Goal: Use online tool/utility: Utilize a website feature to perform a specific function

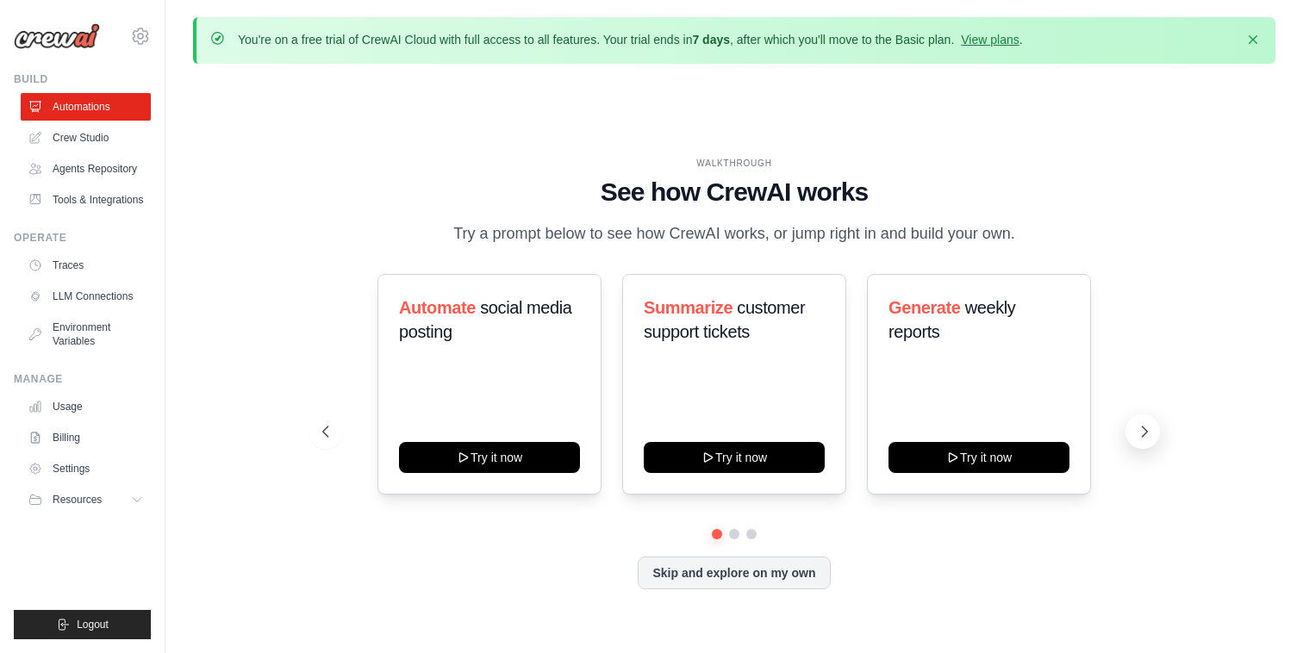
click at [1151, 433] on icon at bounding box center [1144, 431] width 17 height 17
click at [320, 431] on icon at bounding box center [324, 431] width 17 height 17
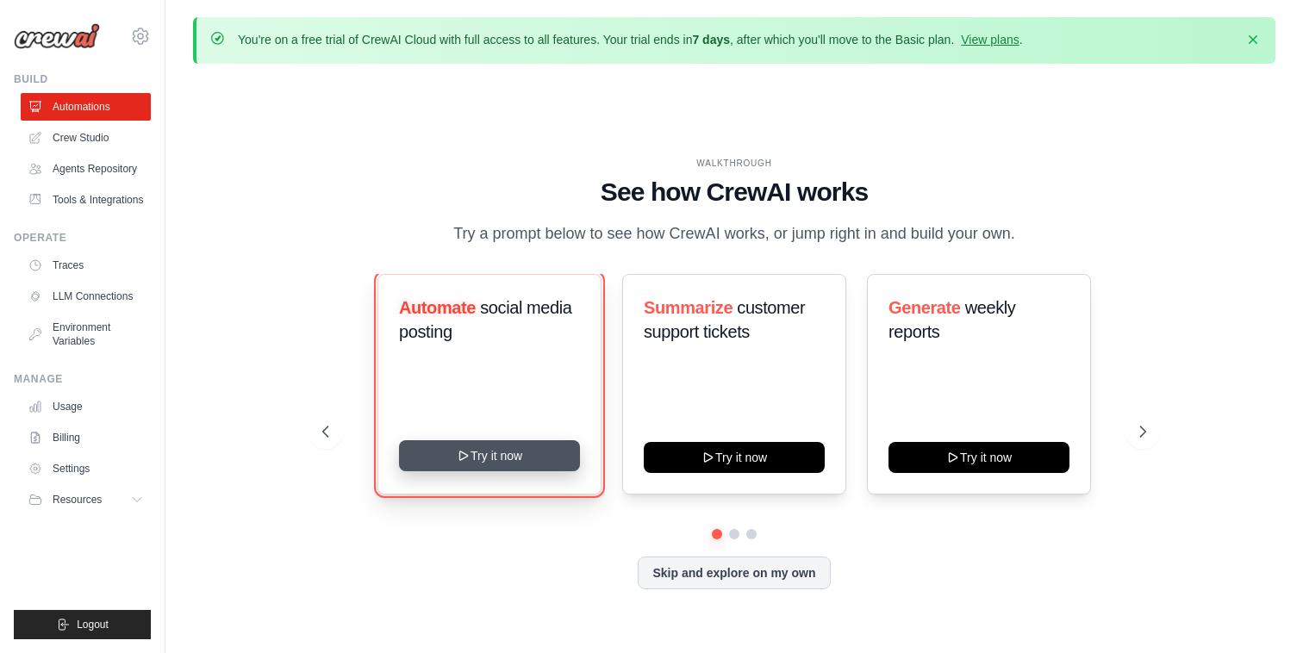
click at [495, 451] on button "Try it now" at bounding box center [489, 456] width 181 height 31
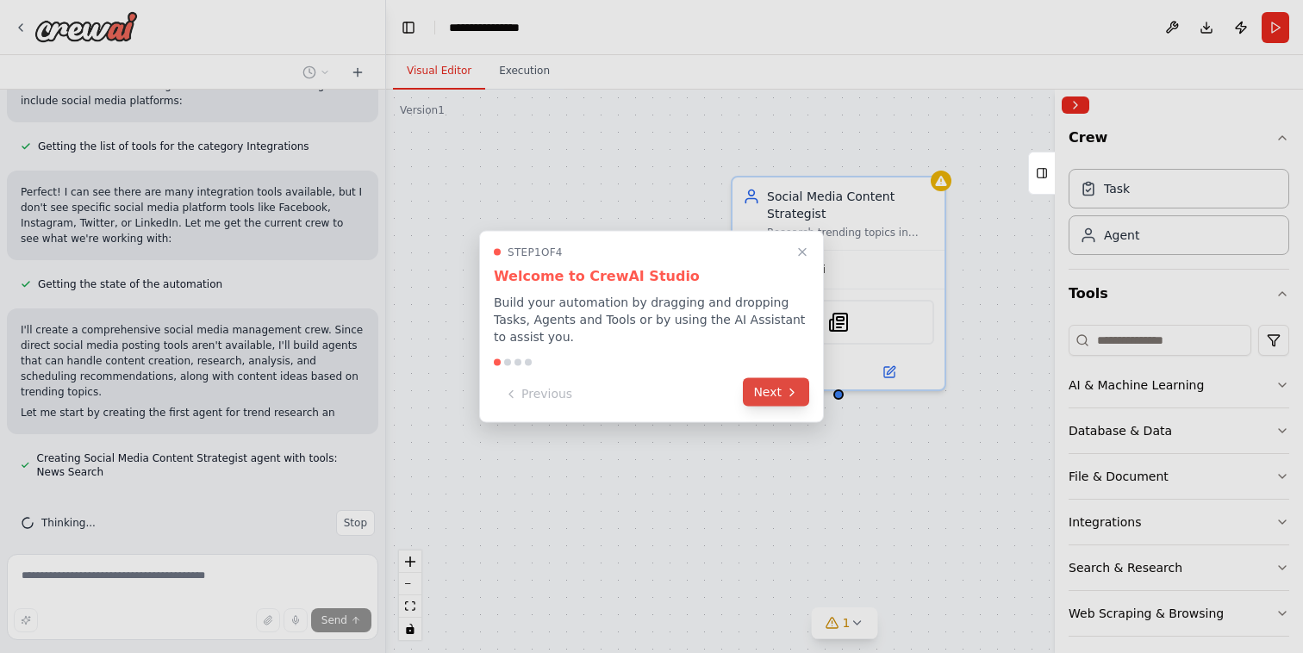
scroll to position [793, 0]
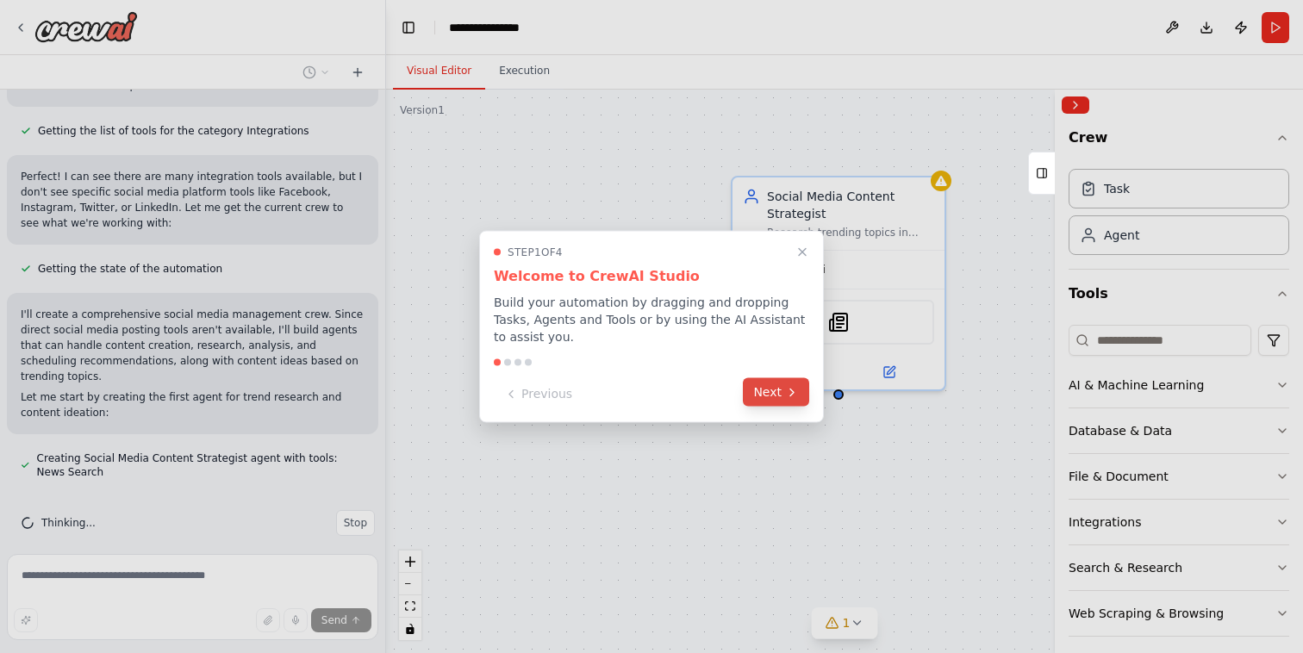
click at [762, 391] on button "Next" at bounding box center [776, 392] width 66 height 28
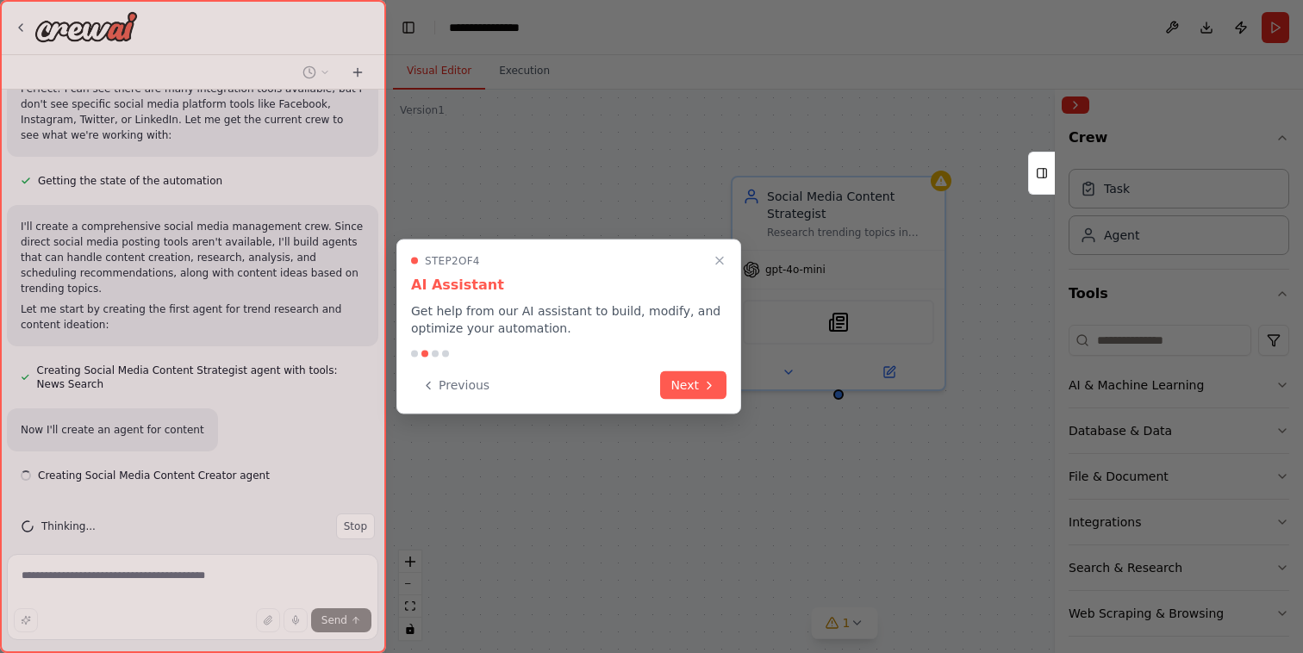
scroll to position [884, 0]
click at [700, 395] on button "Next" at bounding box center [693, 384] width 66 height 28
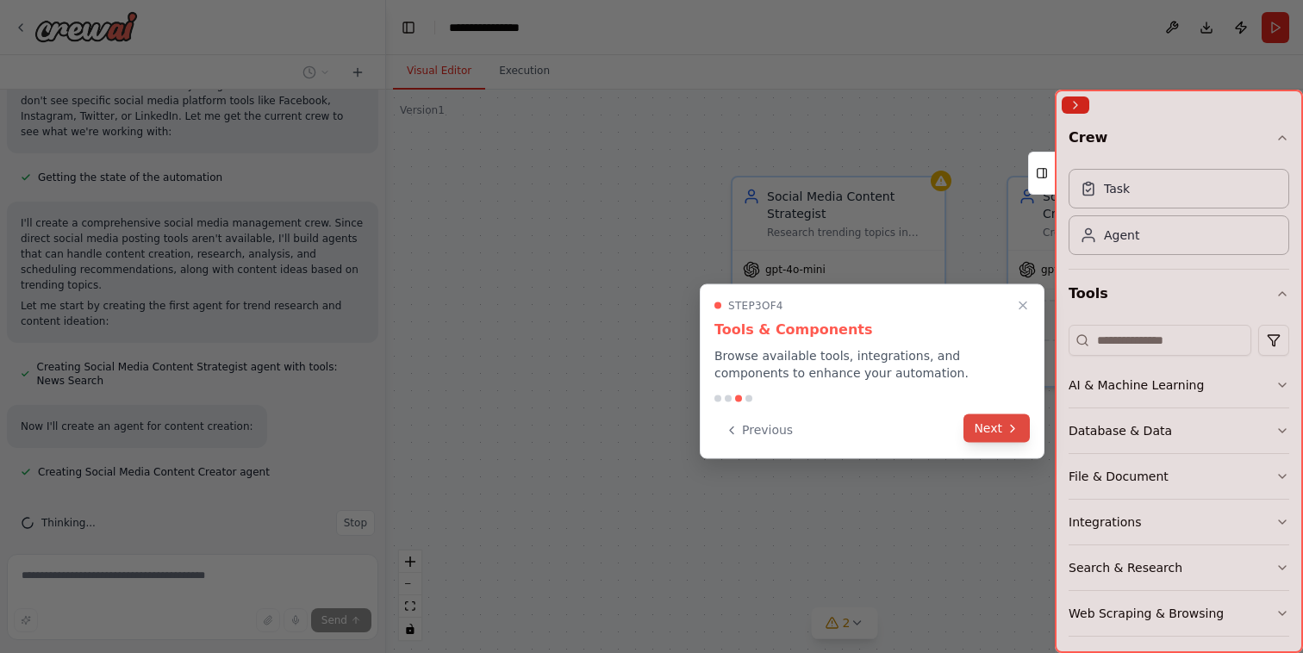
click at [1009, 417] on button "Next" at bounding box center [997, 429] width 66 height 28
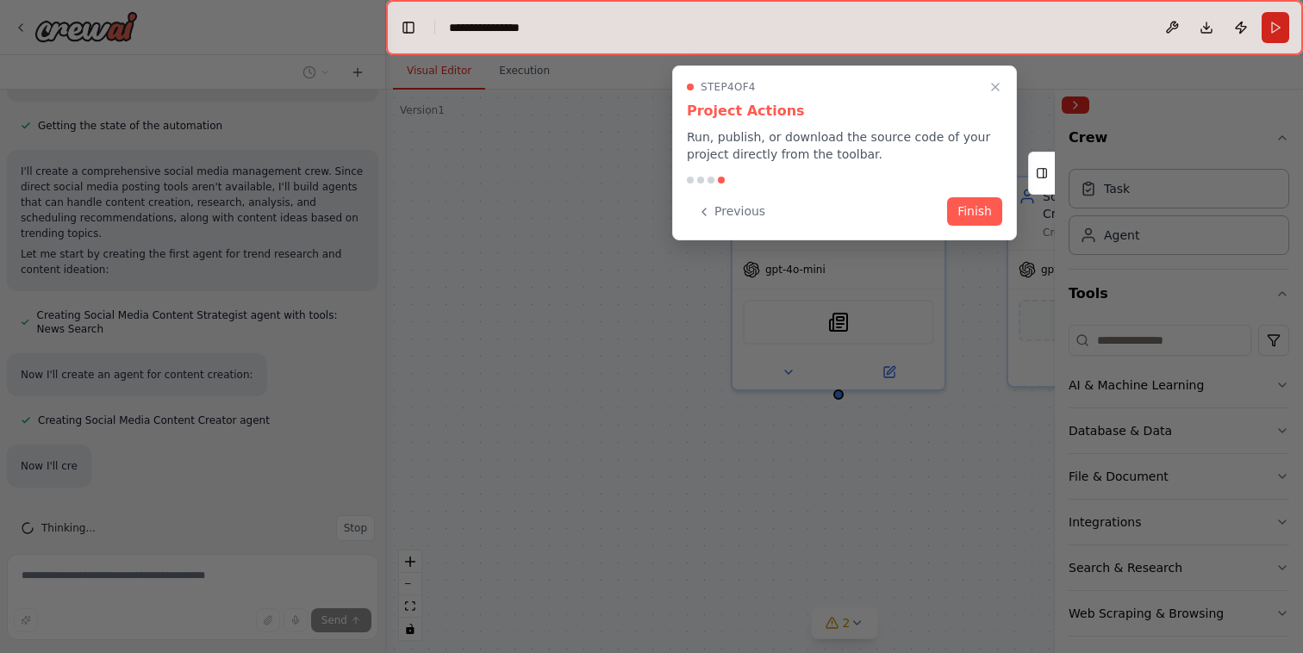
scroll to position [941, 0]
click at [973, 216] on button "Finish" at bounding box center [974, 210] width 55 height 28
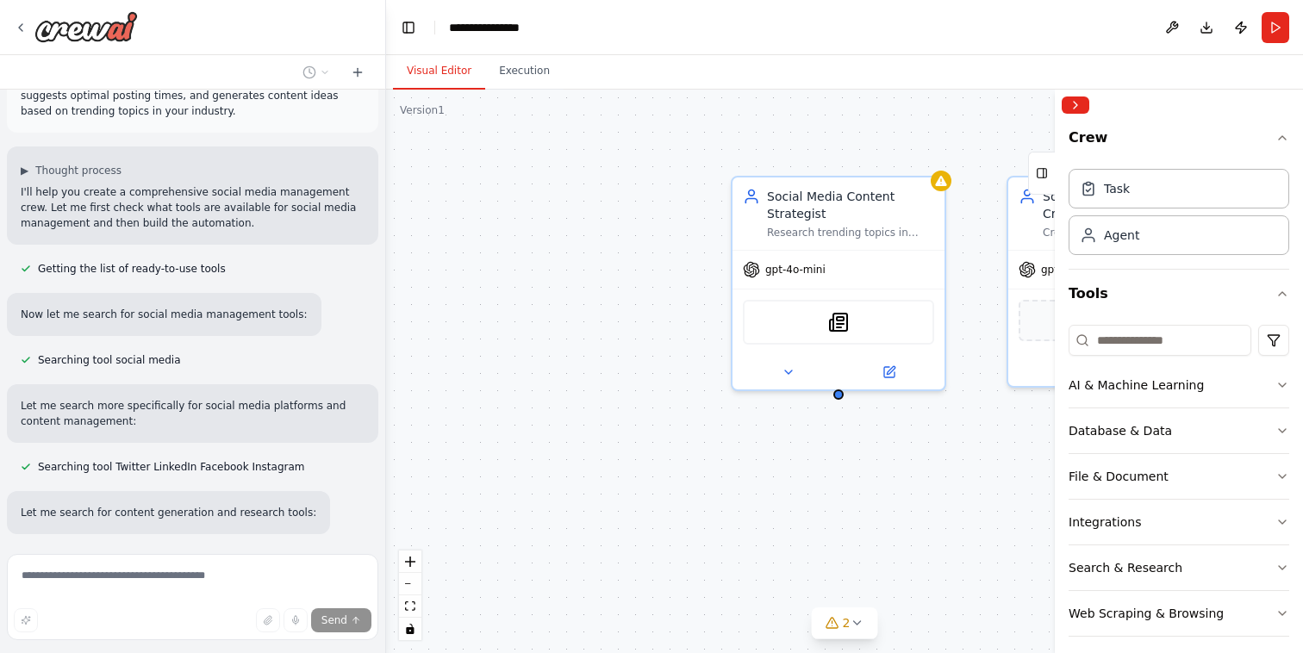
scroll to position [0, 0]
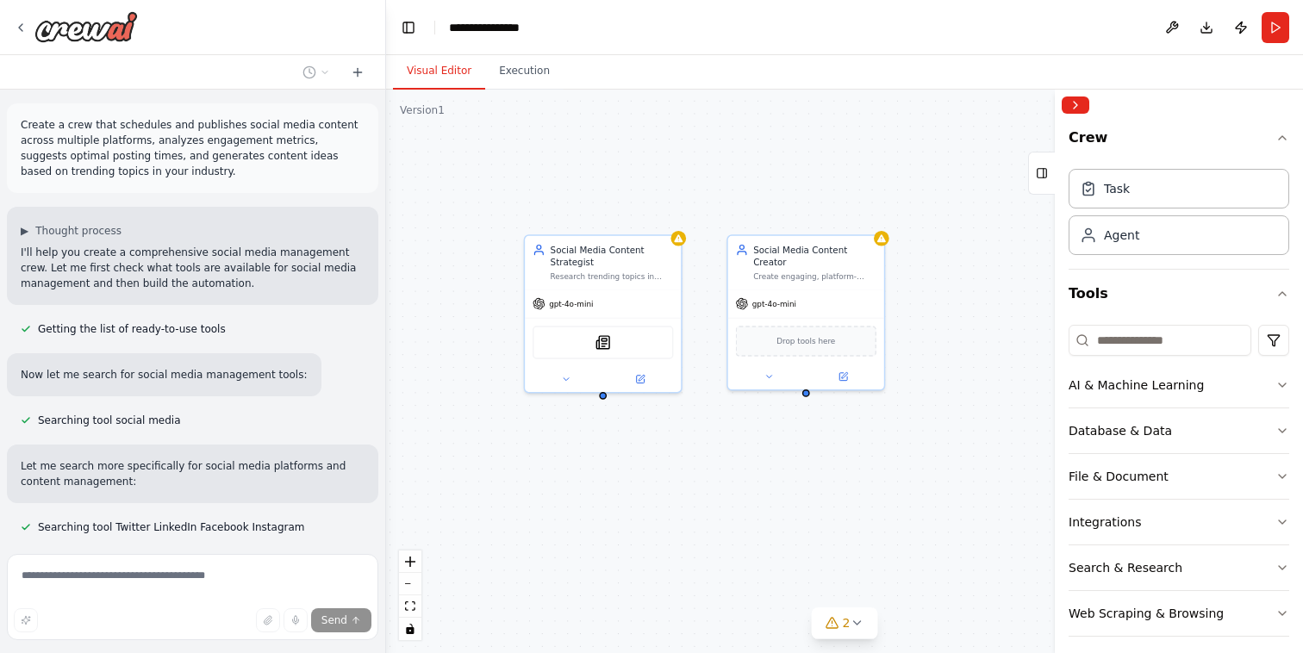
drag, startPoint x: 492, startPoint y: 411, endPoint x: 352, endPoint y: 407, distance: 140.6
click at [352, 407] on div "Create a crew that schedules and publishes social media content across multiple…" at bounding box center [651, 326] width 1303 height 653
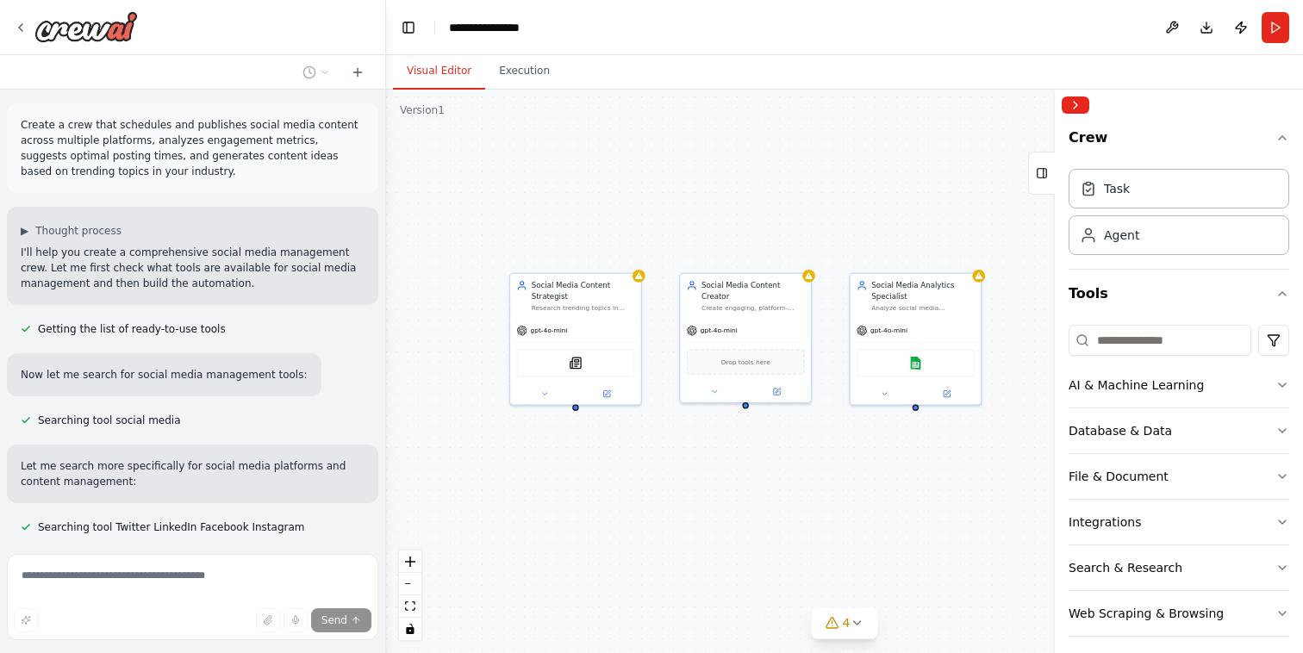
drag, startPoint x: 873, startPoint y: 479, endPoint x: 815, endPoint y: 479, distance: 58.6
click at [816, 480] on div "Social Media Content Strategist Research trending topics in {industry} and gene…" at bounding box center [844, 372] width 917 height 564
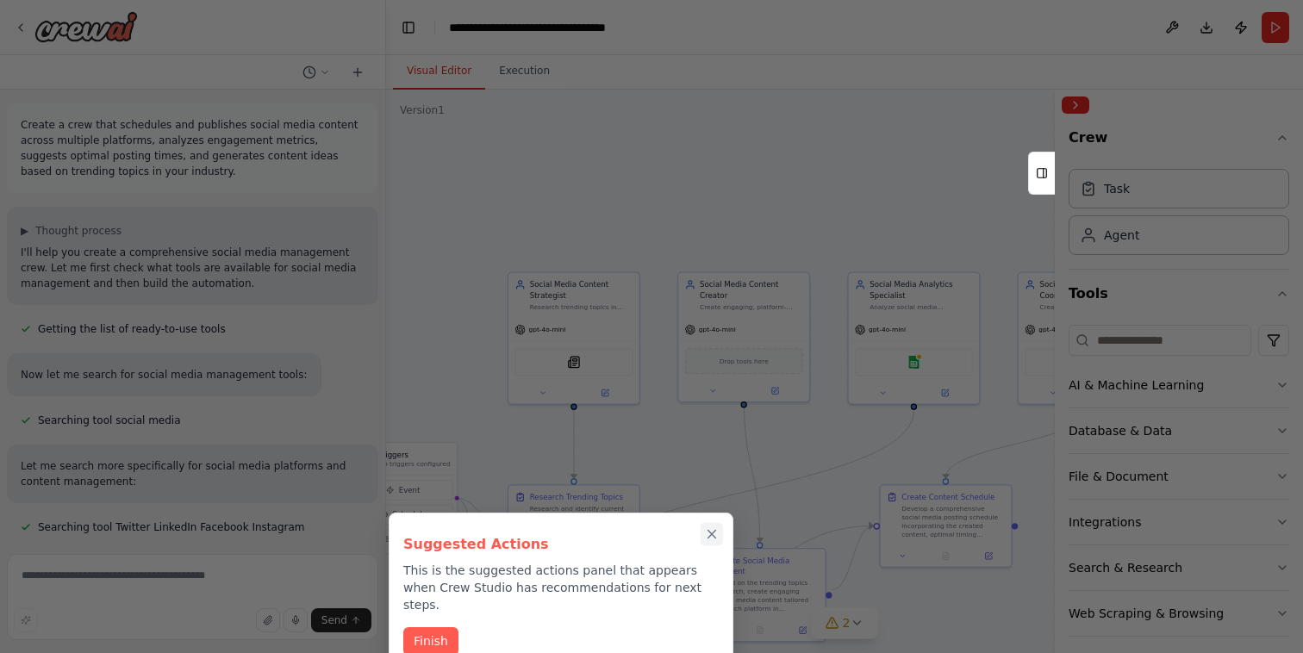
click at [714, 535] on icon "Close walkthrough" at bounding box center [713, 535] width 8 height 8
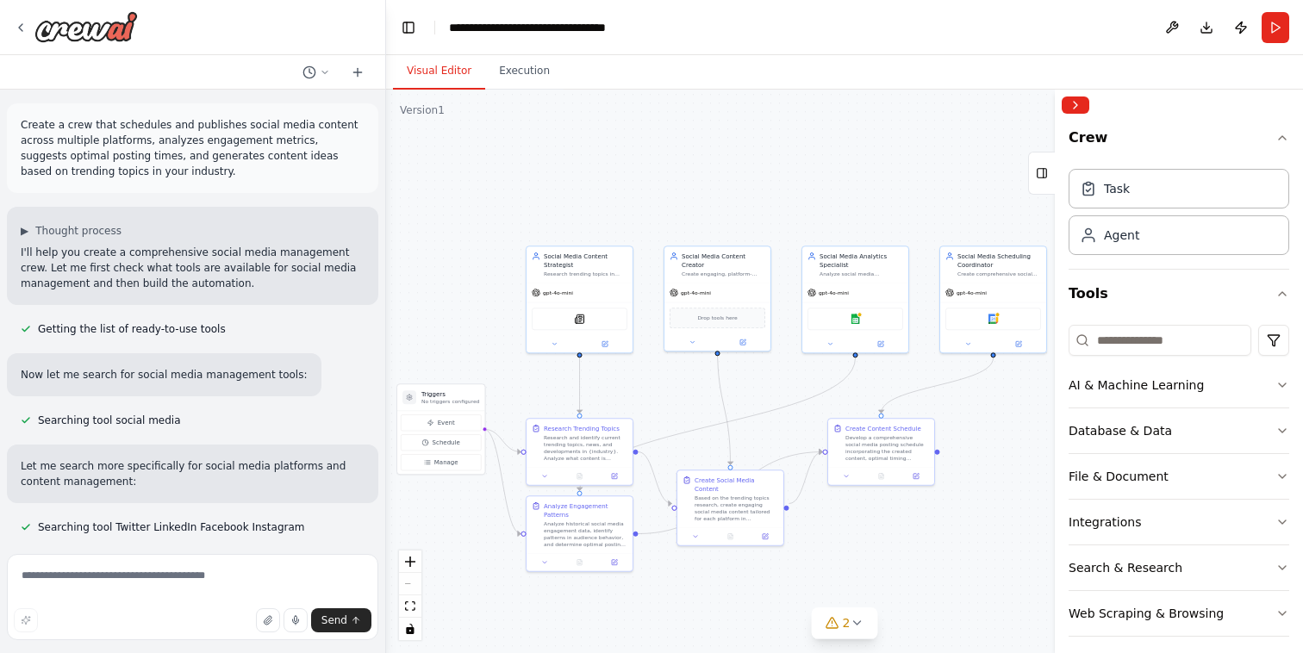
drag, startPoint x: 728, startPoint y: 486, endPoint x: 708, endPoint y: 410, distance: 78.4
click at [708, 410] on div ".deletable-edge-delete-btn { width: 20px; height: 20px; border: 0px solid #ffff…" at bounding box center [844, 372] width 917 height 564
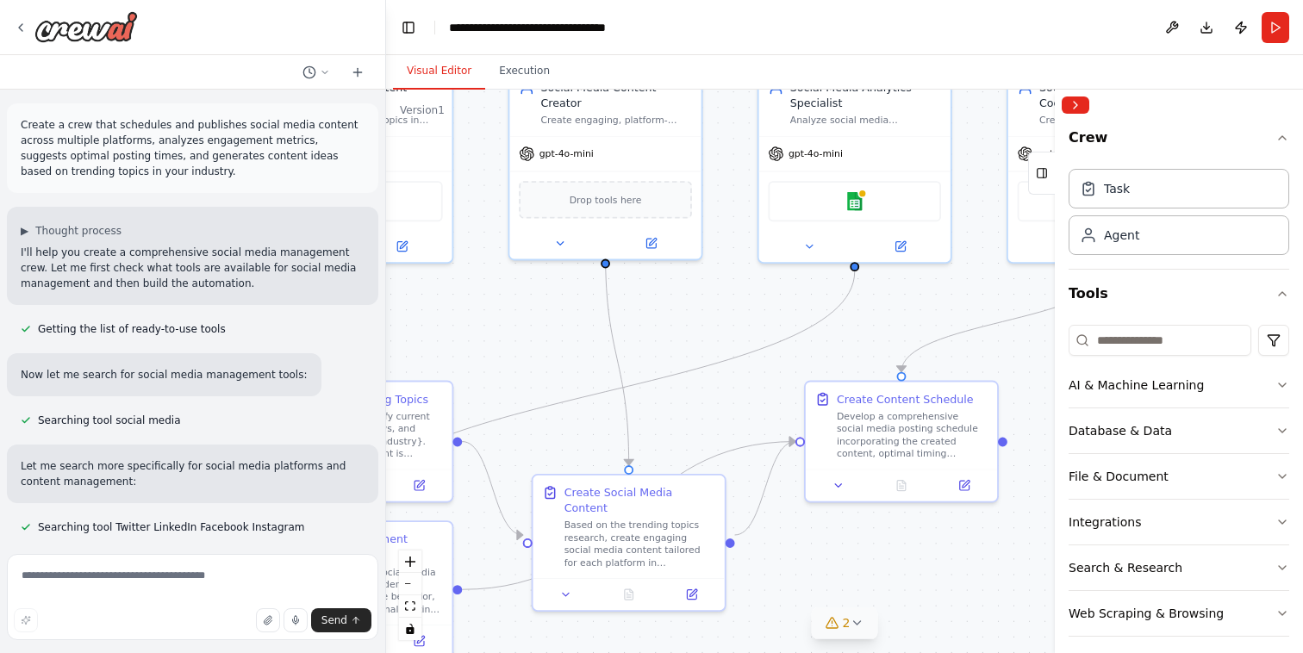
click at [856, 628] on icon at bounding box center [857, 623] width 14 height 14
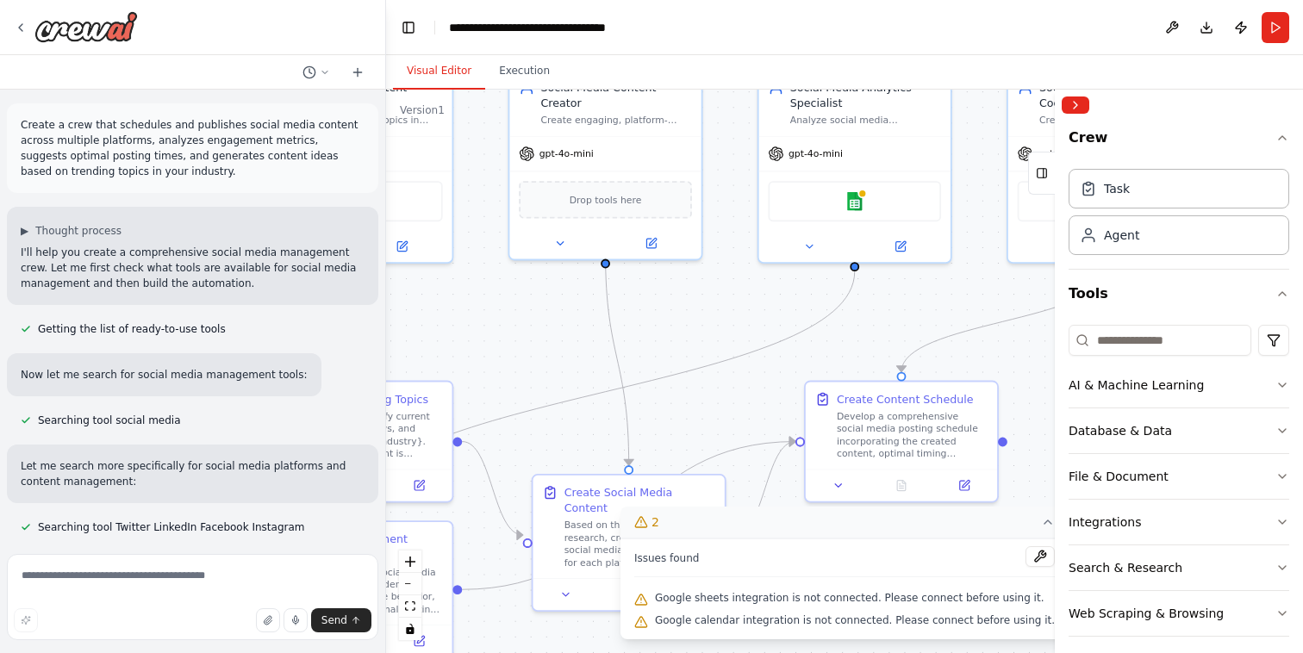
click at [785, 484] on div ".deletable-edge-delete-btn { width: 20px; height: 20px; border: 0px solid #ffff…" at bounding box center [844, 372] width 917 height 564
click at [789, 487] on div ".deletable-edge-delete-btn { width: 20px; height: 20px; border: 0px solid #ffff…" at bounding box center [844, 372] width 917 height 564
click at [1041, 522] on icon at bounding box center [1048, 523] width 14 height 14
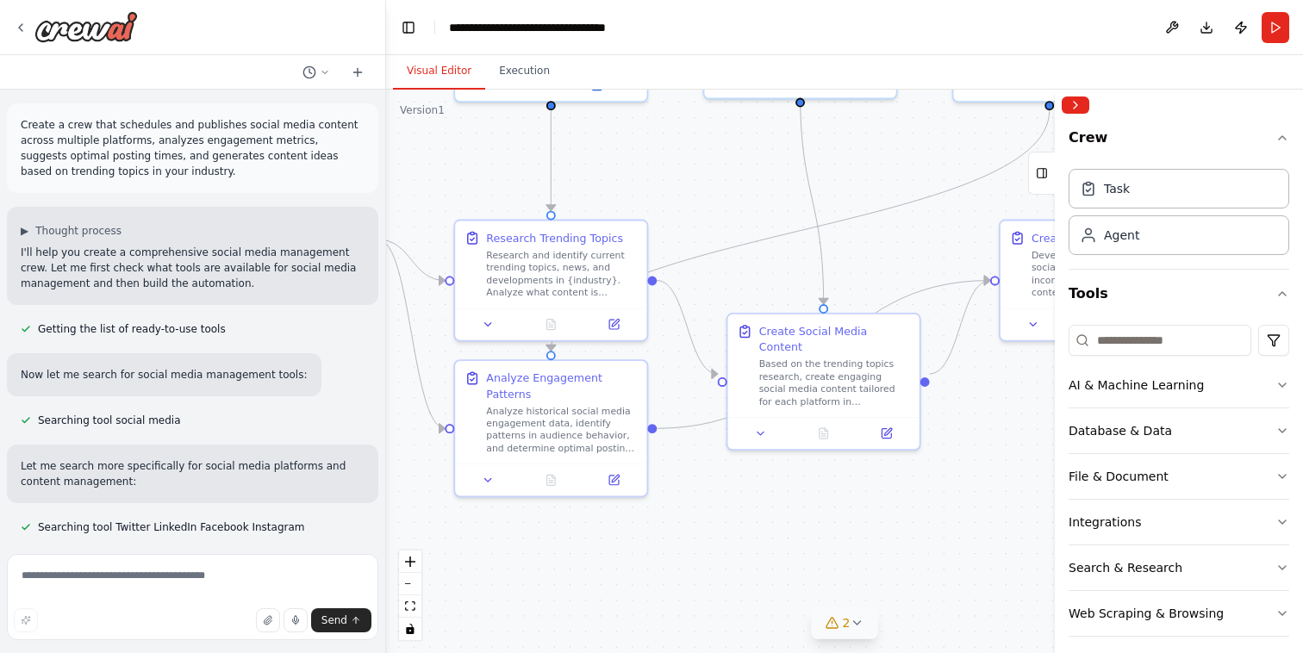
drag, startPoint x: 768, startPoint y: 600, endPoint x: 962, endPoint y: 439, distance: 252.2
click at [962, 439] on div ".deletable-edge-delete-btn { width: 20px; height: 20px; border: 0px solid #ffff…" at bounding box center [844, 372] width 917 height 564
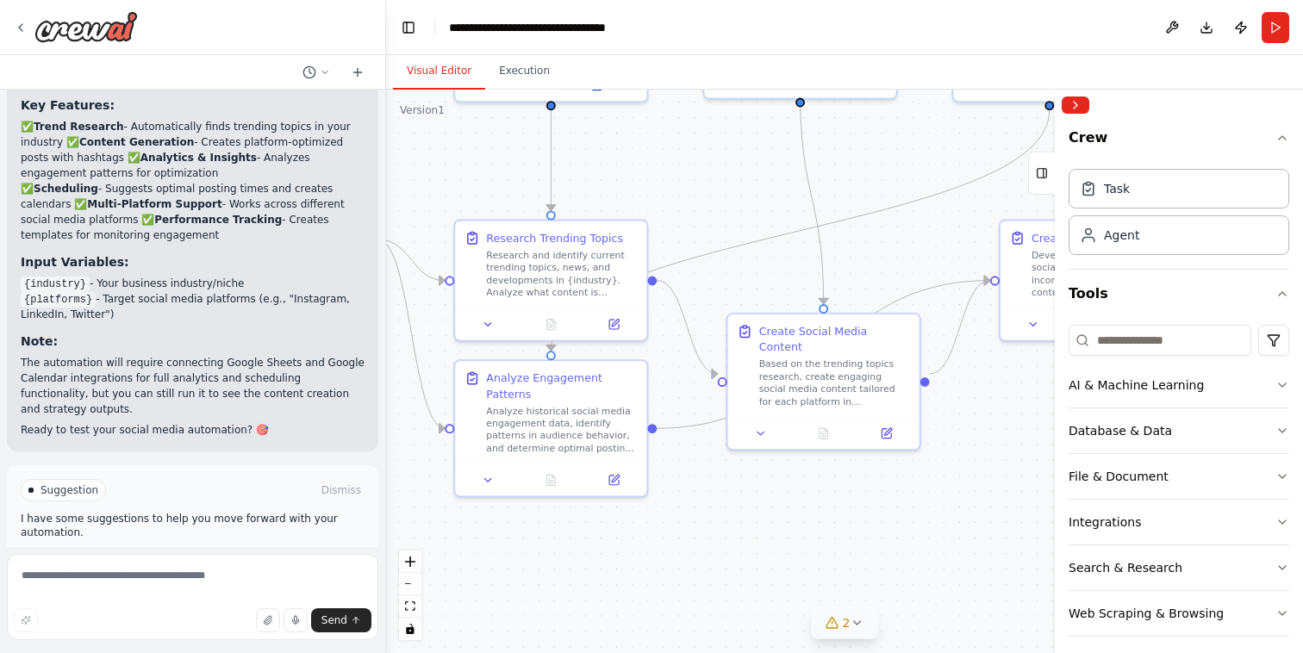
scroll to position [2869, 0]
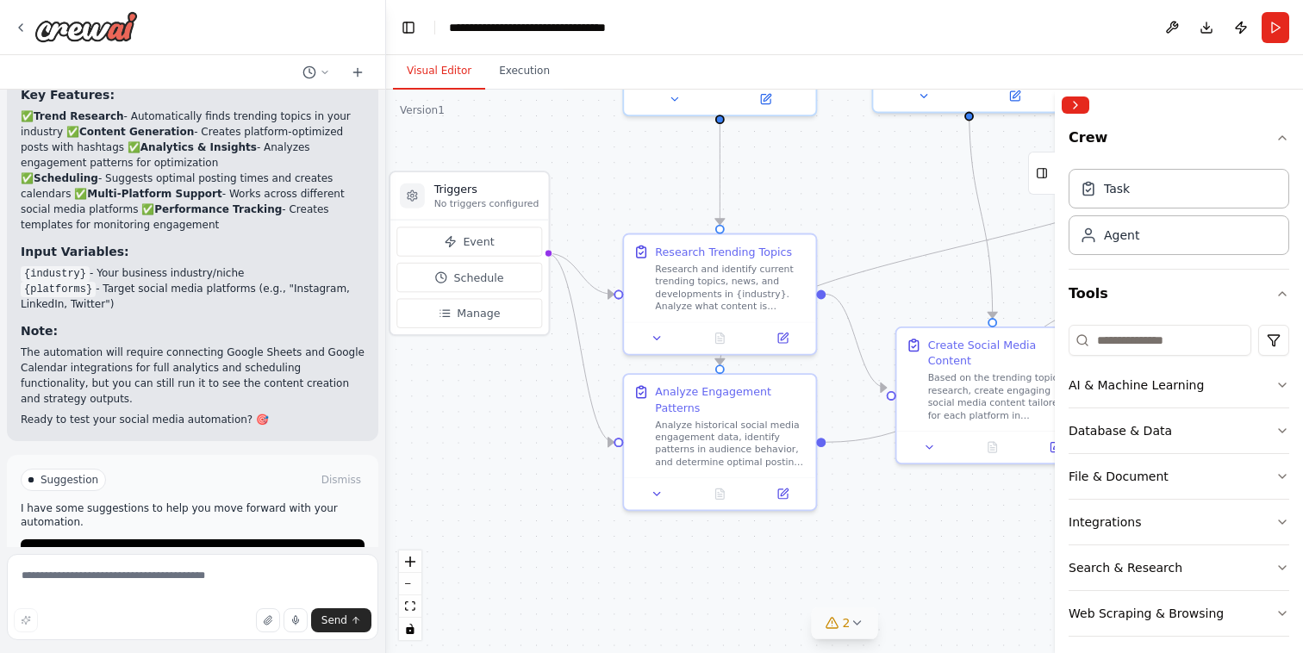
drag, startPoint x: 466, startPoint y: 525, endPoint x: 638, endPoint y: 540, distance: 172.2
click at [638, 540] on div ".deletable-edge-delete-btn { width: 20px; height: 20px; border: 0px solid #ffff…" at bounding box center [844, 372] width 917 height 564
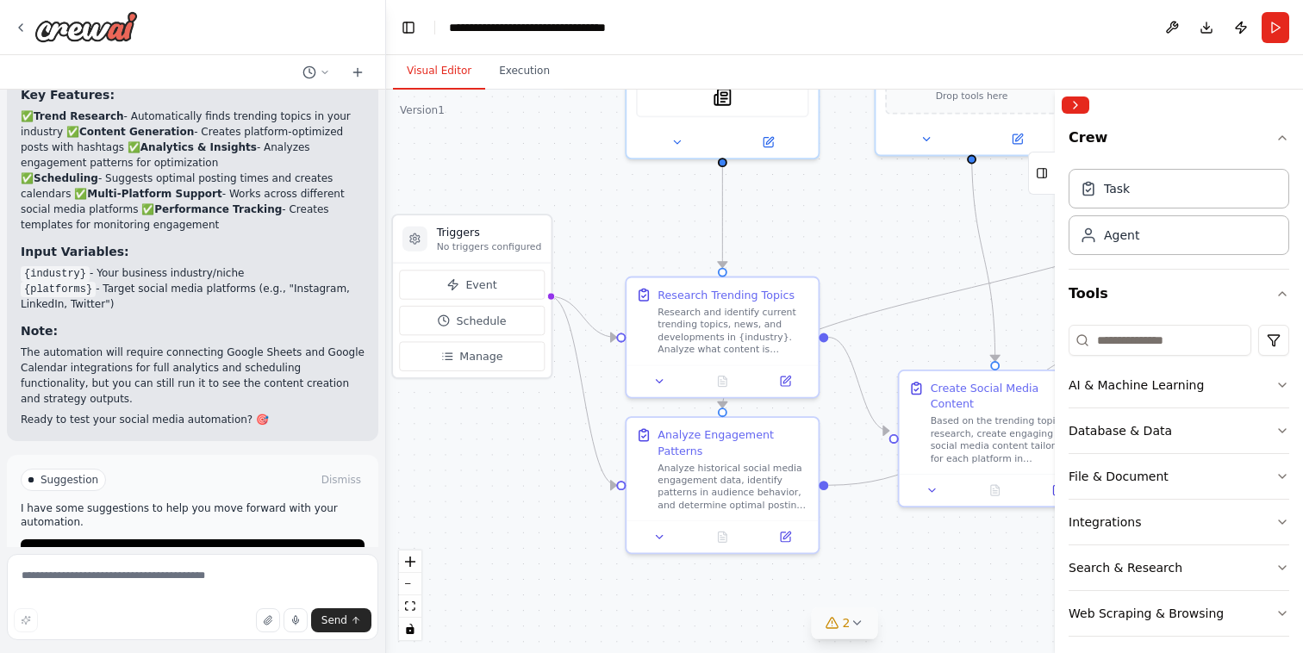
drag, startPoint x: 522, startPoint y: 413, endPoint x: 509, endPoint y: 538, distance: 125.8
click at [510, 538] on div ".deletable-edge-delete-btn { width: 20px; height: 20px; border: 0px solid #ffff…" at bounding box center [844, 372] width 917 height 564
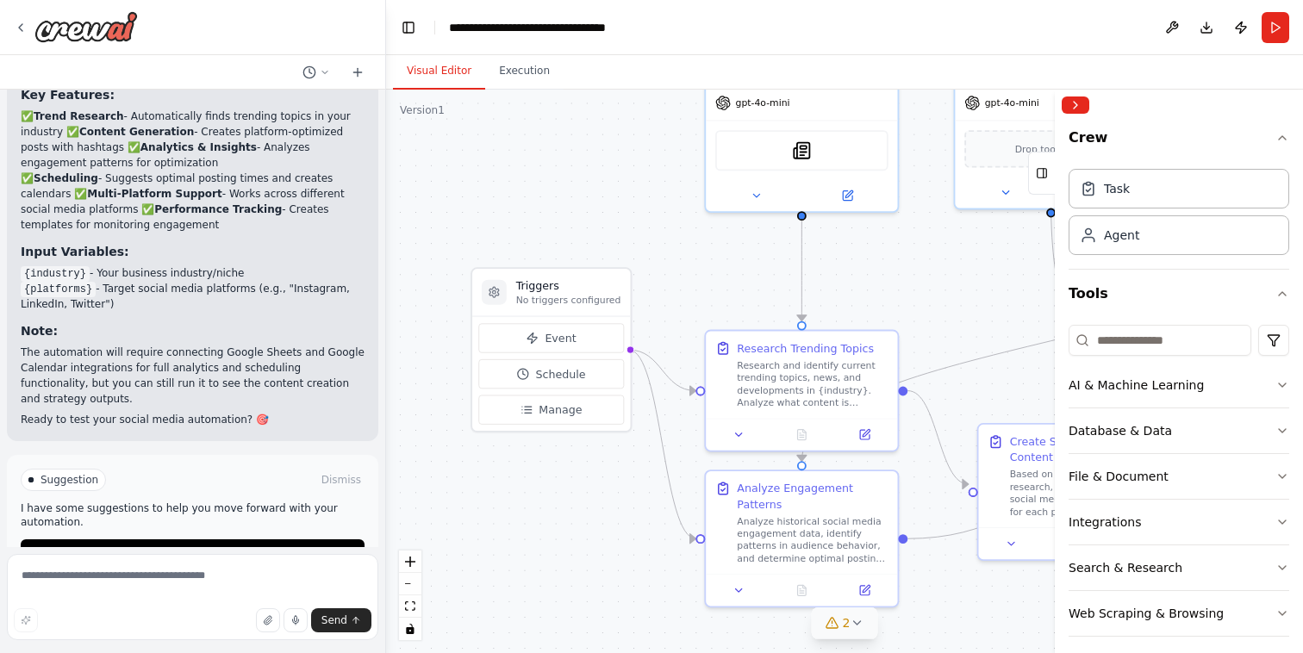
drag, startPoint x: 571, startPoint y: 270, endPoint x: 660, endPoint y: 238, distance: 95.2
click at [661, 239] on div ".deletable-edge-delete-btn { width: 20px; height: 20px; border: 0px solid #ffff…" at bounding box center [844, 372] width 917 height 564
click at [564, 416] on span "Manage" at bounding box center [559, 410] width 43 height 16
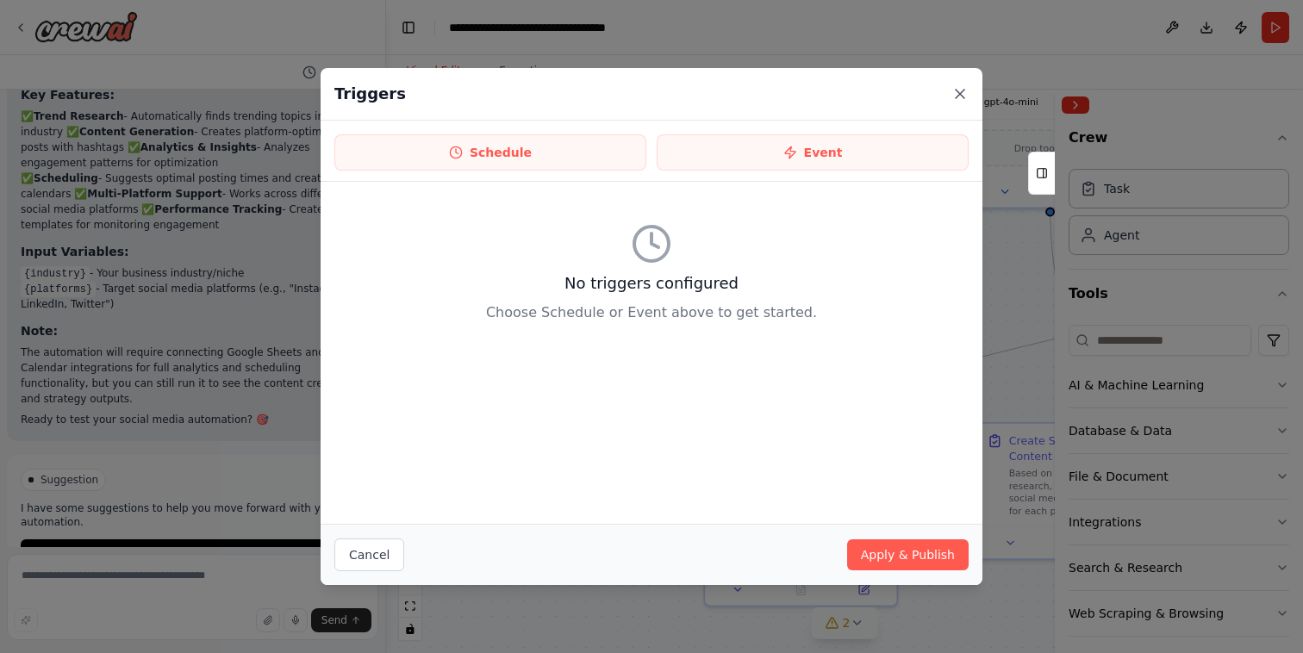
click at [955, 88] on icon at bounding box center [960, 93] width 17 height 17
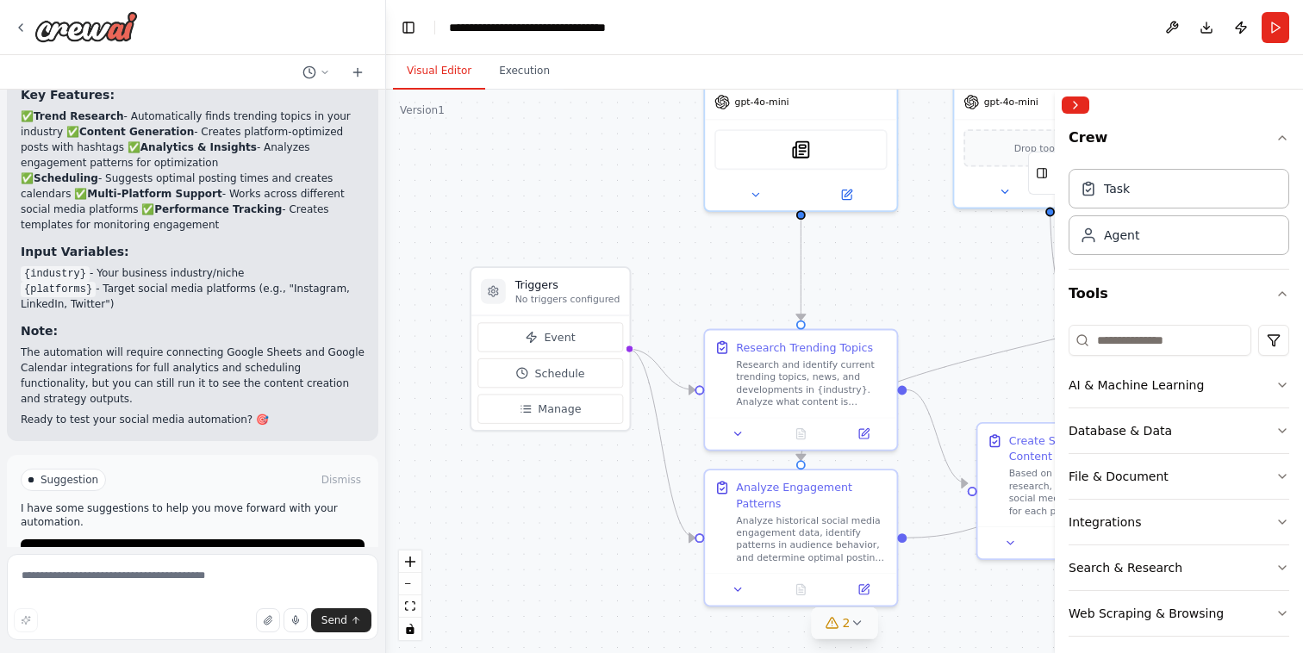
click at [1286, 3] on header "**********" at bounding box center [844, 27] width 917 height 55
click at [1277, 50] on header "**********" at bounding box center [844, 27] width 917 height 55
click at [1277, 36] on button "Run" at bounding box center [1276, 27] width 28 height 31
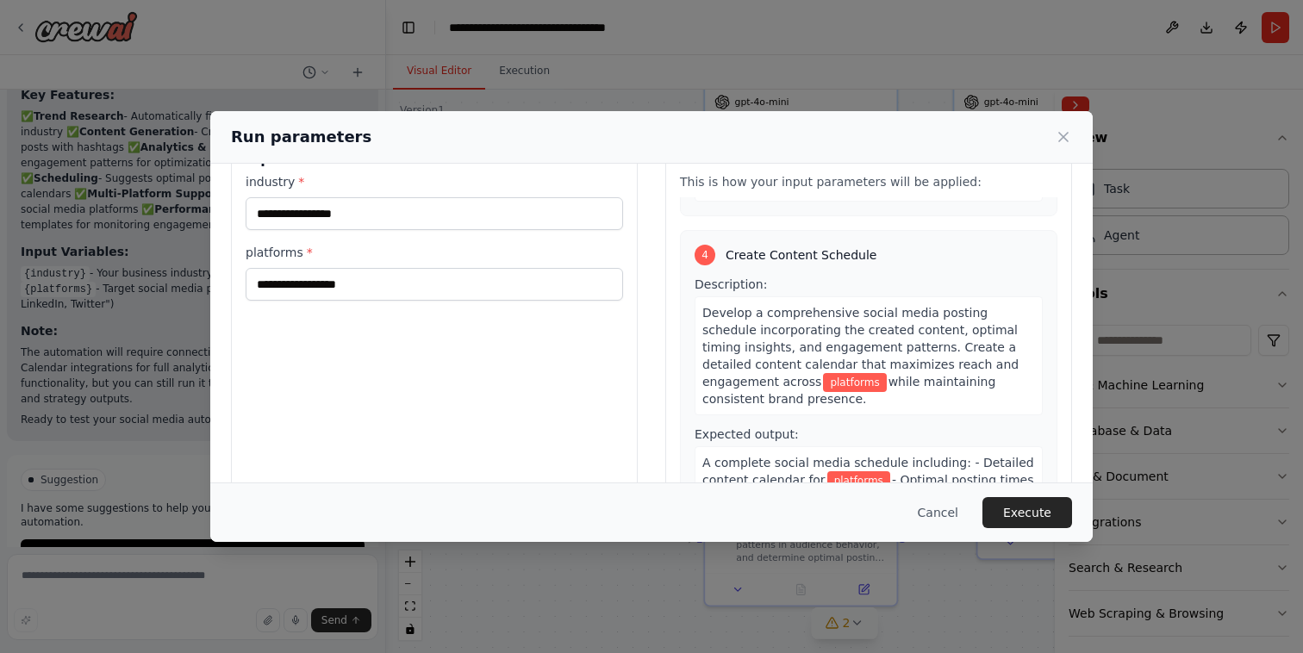
scroll to position [130, 0]
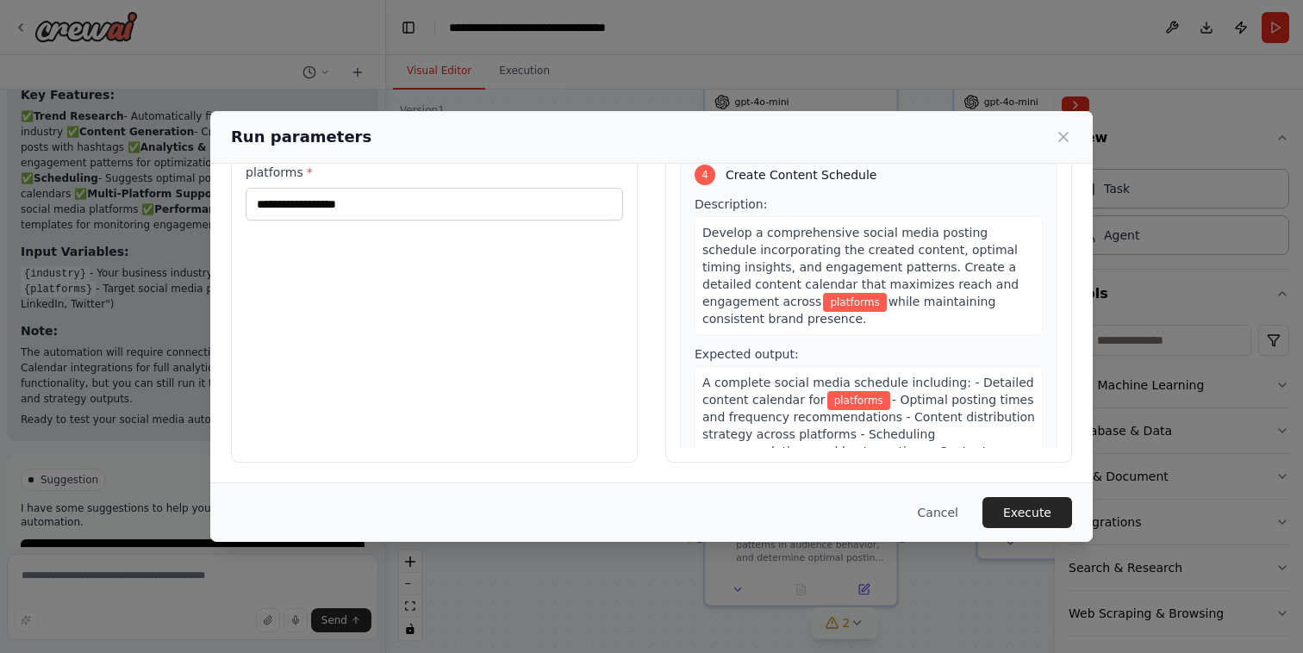
click at [1057, 147] on div "Run parameters" at bounding box center [651, 137] width 841 height 24
click at [1064, 134] on icon at bounding box center [1063, 136] width 17 height 17
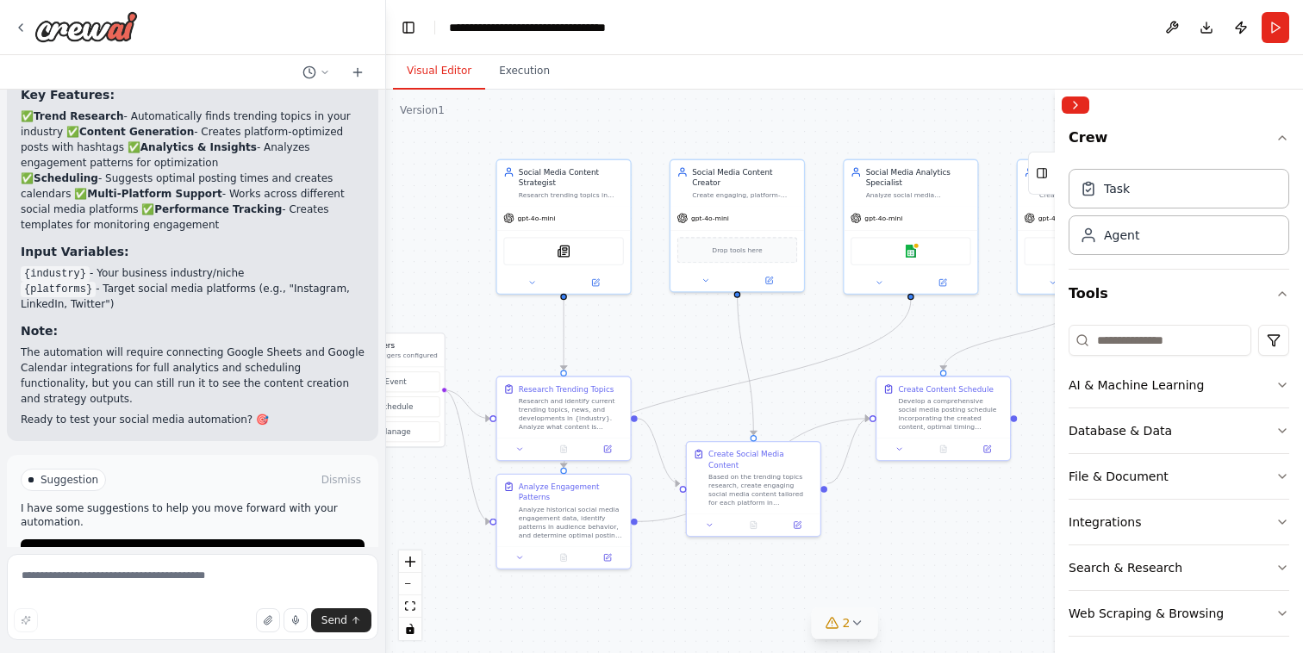
drag, startPoint x: 944, startPoint y: 344, endPoint x: 677, endPoint y: 365, distance: 268.0
click at [676, 365] on div ".deletable-edge-delete-btn { width: 20px; height: 20px; border: 0px solid #ffff…" at bounding box center [844, 372] width 917 height 564
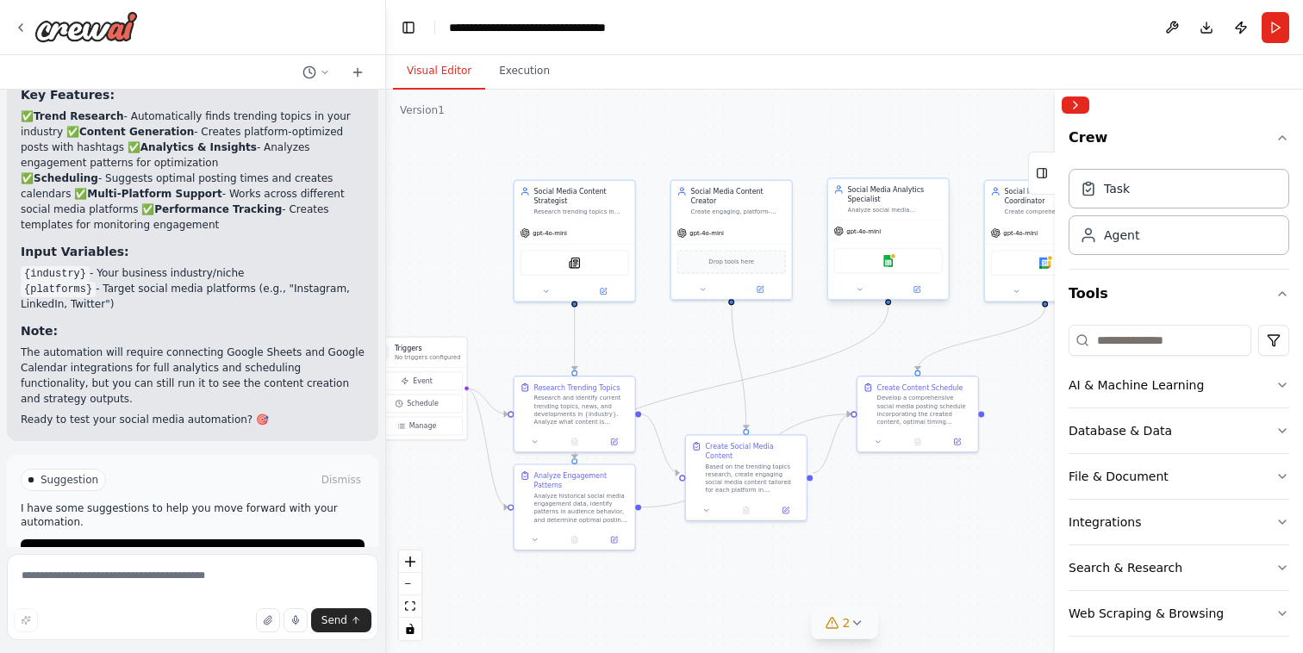
click at [894, 266] on div "Google sheets" at bounding box center [888, 261] width 109 height 26
click at [891, 259] on div at bounding box center [894, 256] width 6 height 6
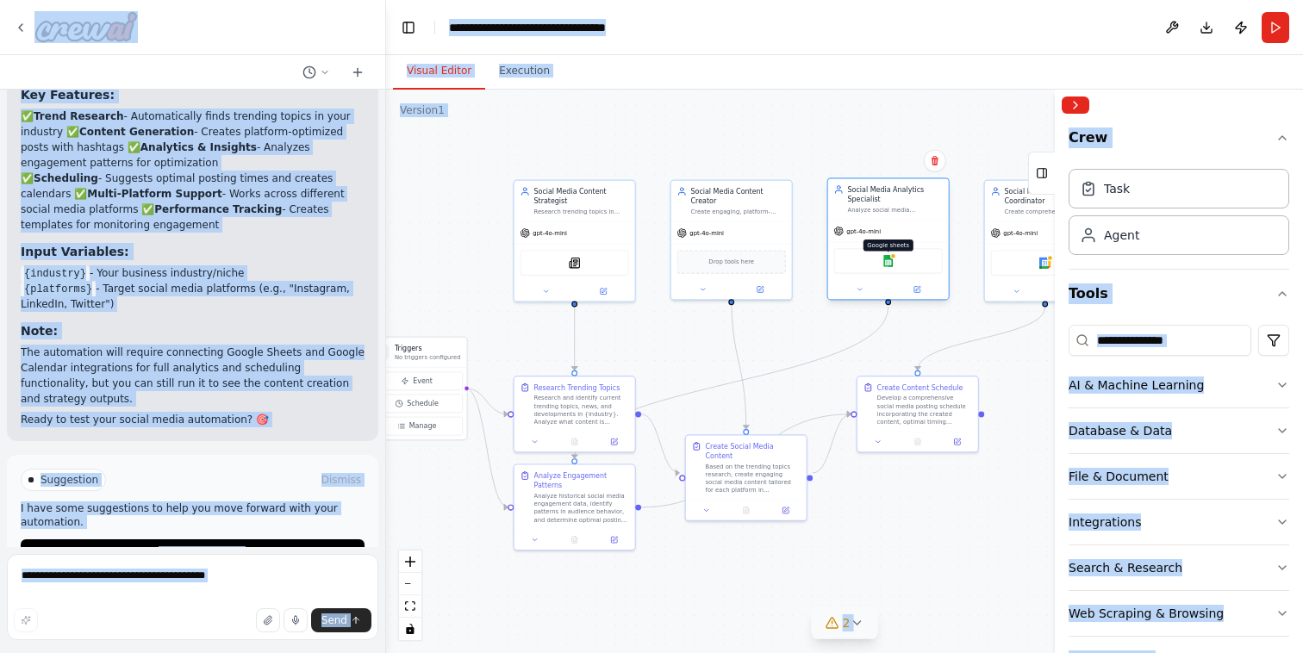
click at [891, 259] on div at bounding box center [894, 256] width 6 height 6
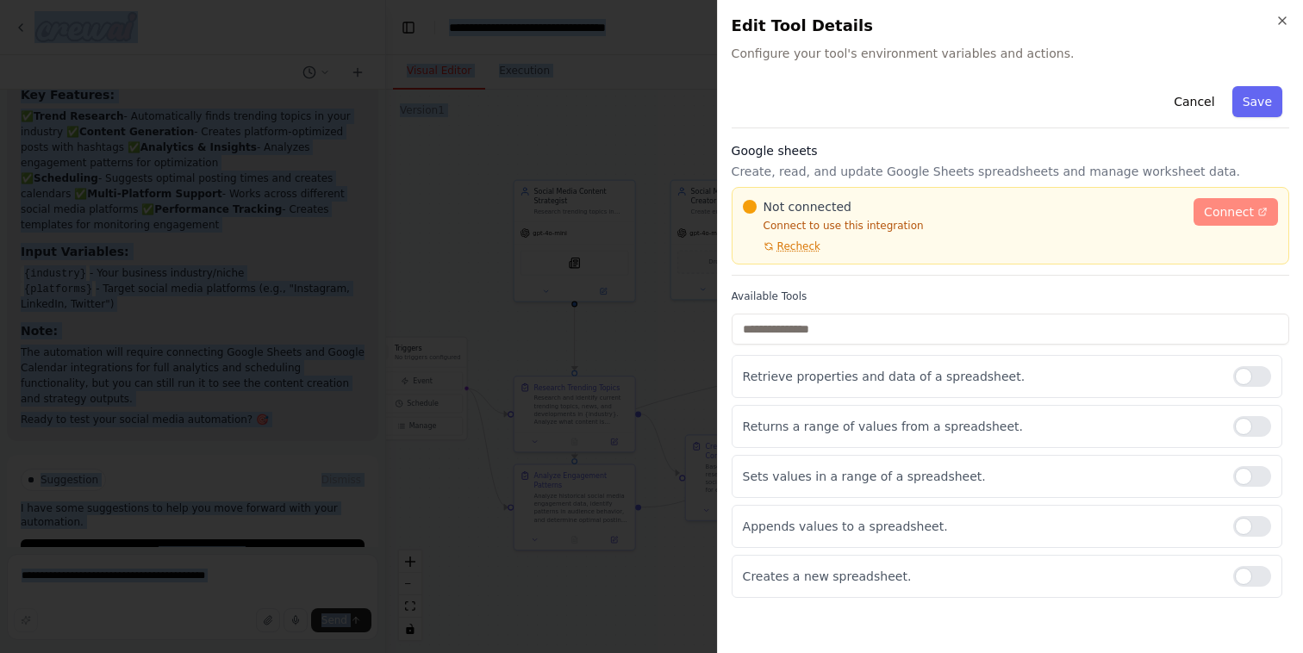
click at [1215, 224] on link "Connect" at bounding box center [1236, 212] width 84 height 28
click at [795, 246] on span "Recheck" at bounding box center [799, 247] width 43 height 14
click at [1281, 16] on icon "button" at bounding box center [1283, 21] width 14 height 14
